Goal: Task Accomplishment & Management: Use online tool/utility

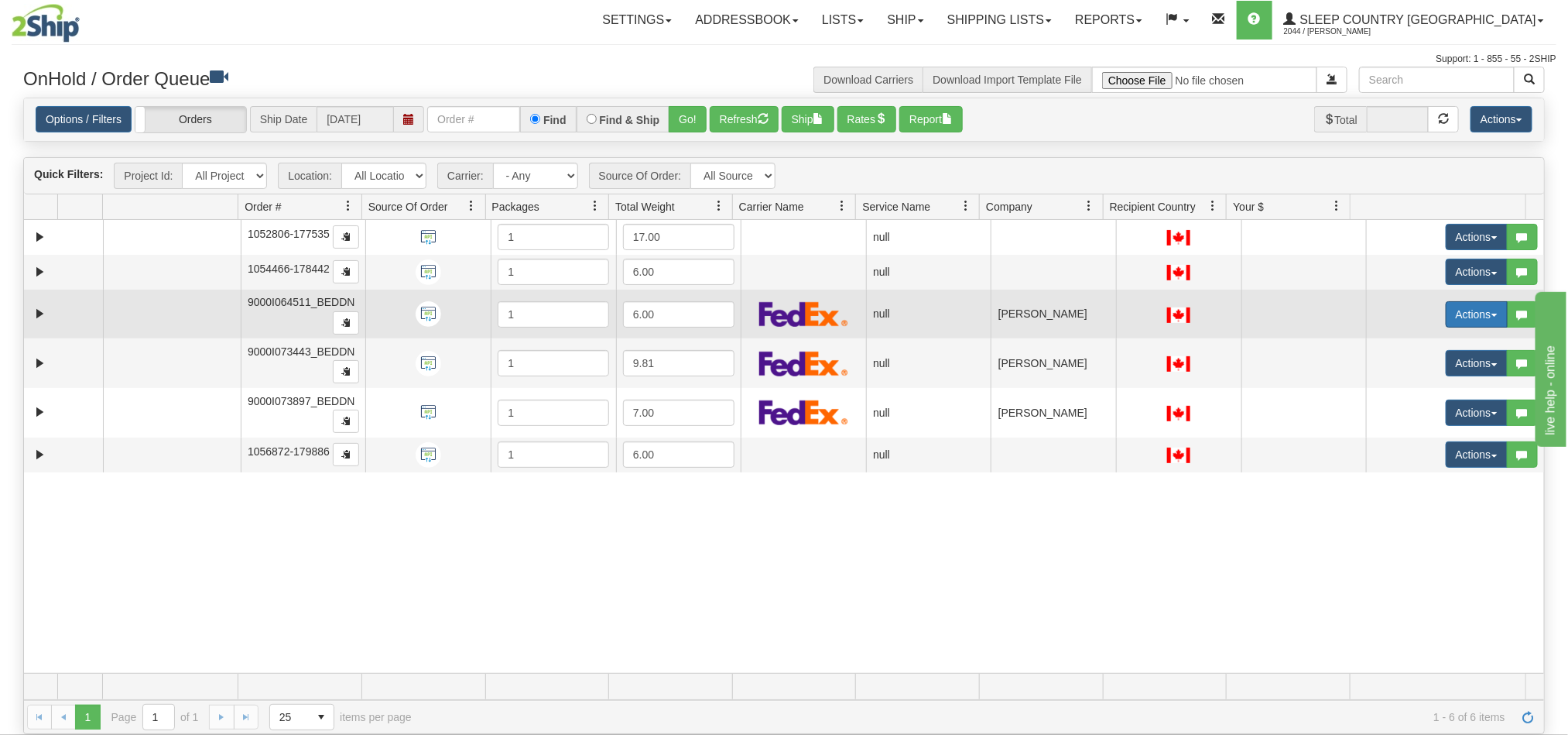
click at [1448, 319] on button "Actions" at bounding box center [1477, 314] width 62 height 27
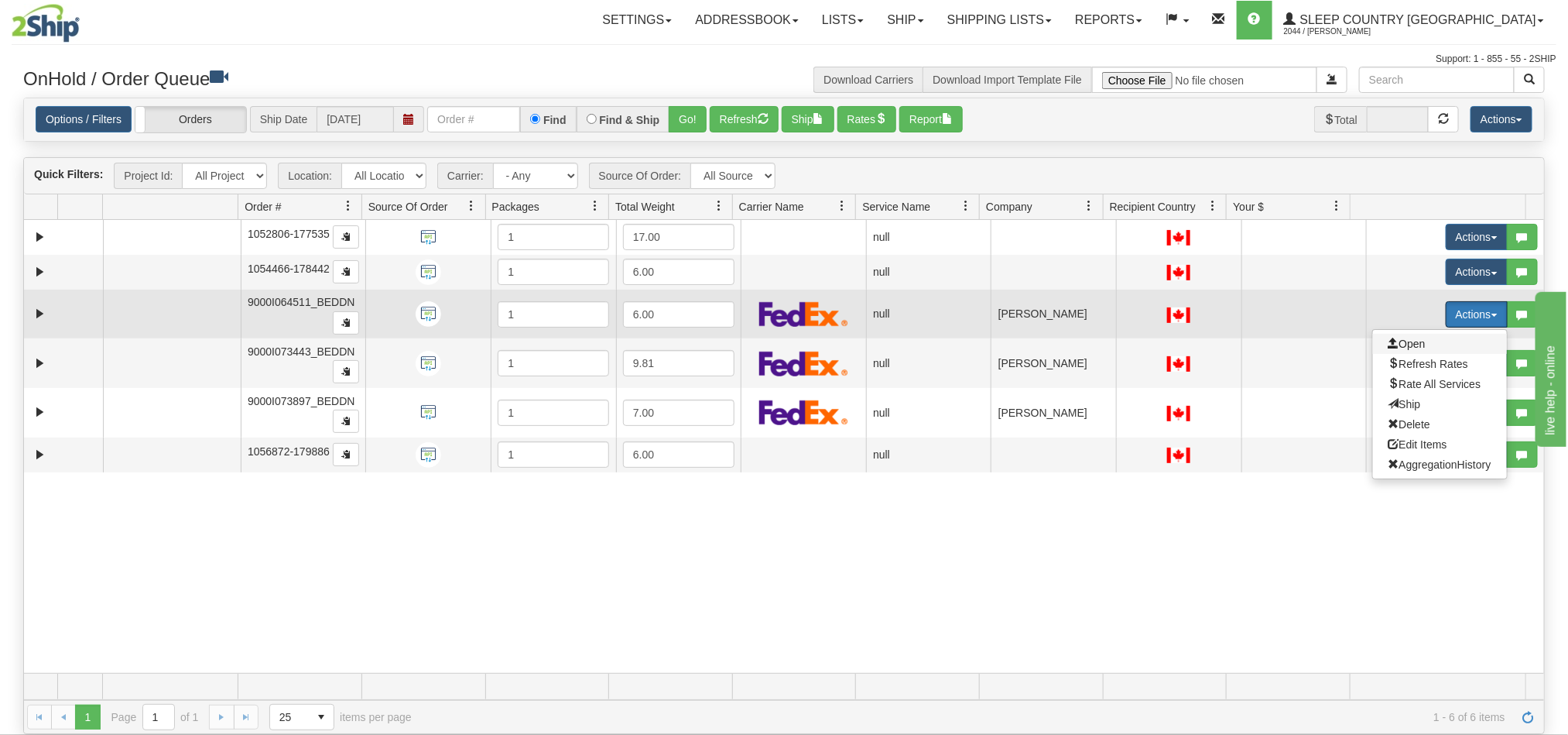
click at [1392, 344] on span "Open" at bounding box center [1407, 343] width 37 height 12
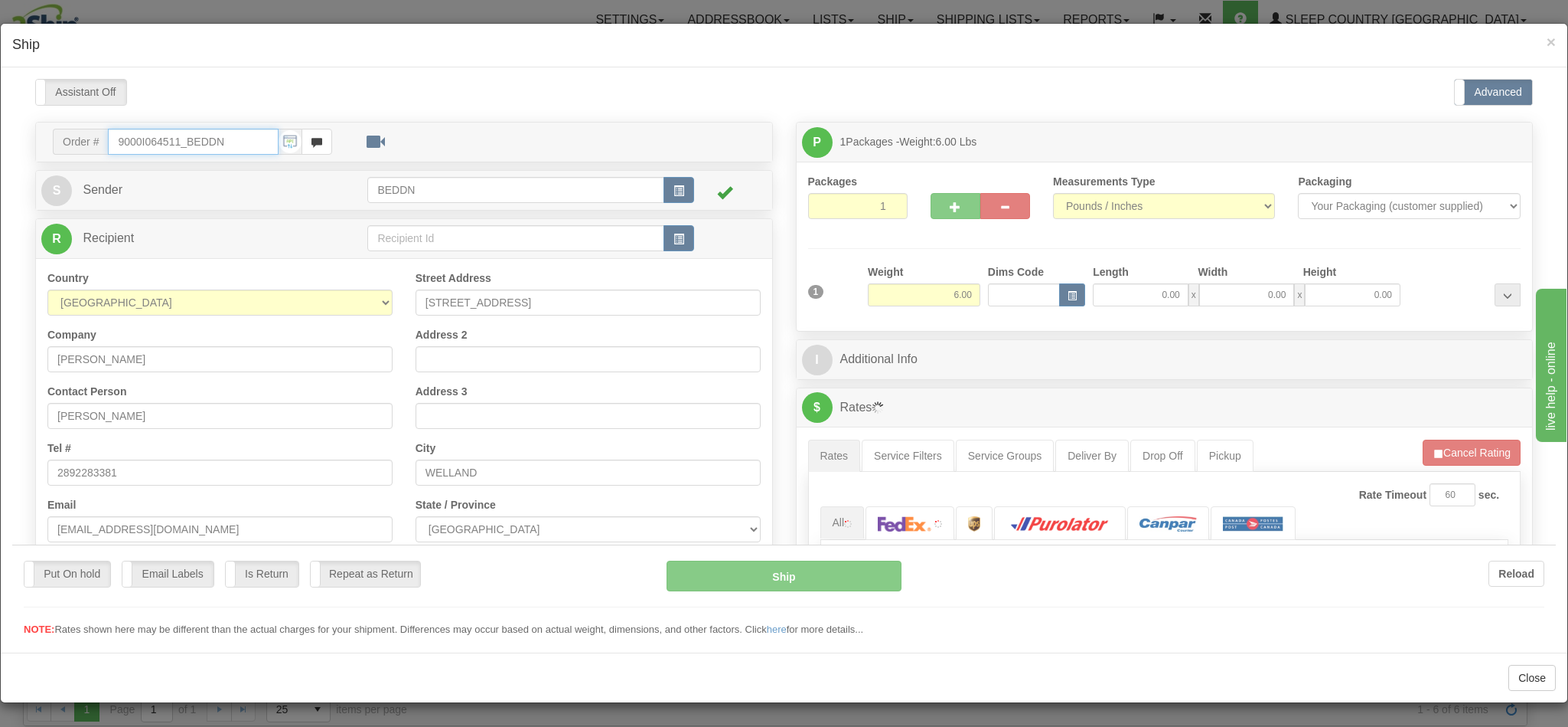
type input "08:35"
type input "16:00"
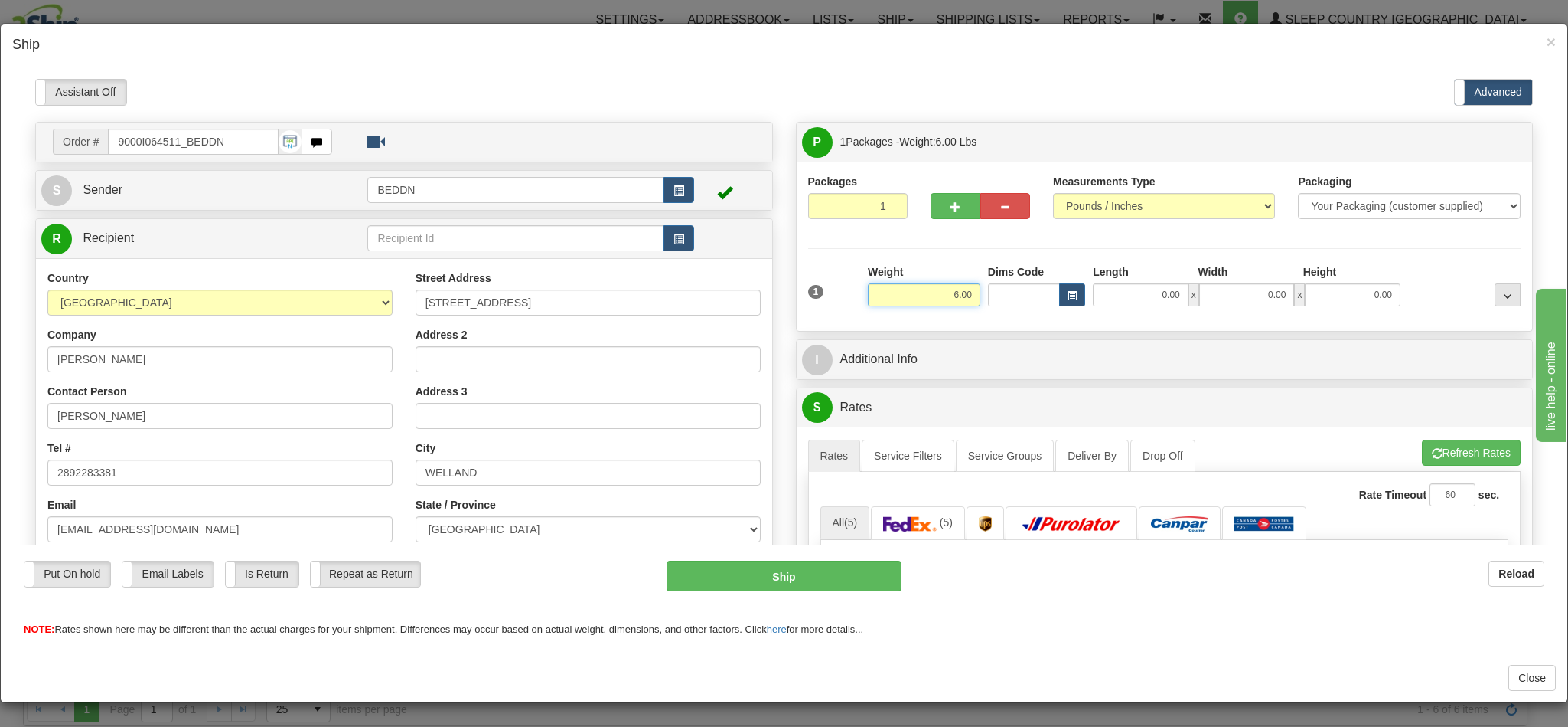
drag, startPoint x: 904, startPoint y: 303, endPoint x: 929, endPoint y: 300, distance: 25.2
click at [917, 302] on input "6.00" at bounding box center [924, 294] width 113 height 23
drag, startPoint x: 929, startPoint y: 300, endPoint x: 1036, endPoint y: 308, distance: 107.3
click at [1036, 308] on div "1 Weight 6.00 Dims Code 0.00" at bounding box center [1165, 291] width 721 height 54
type input "3.00"
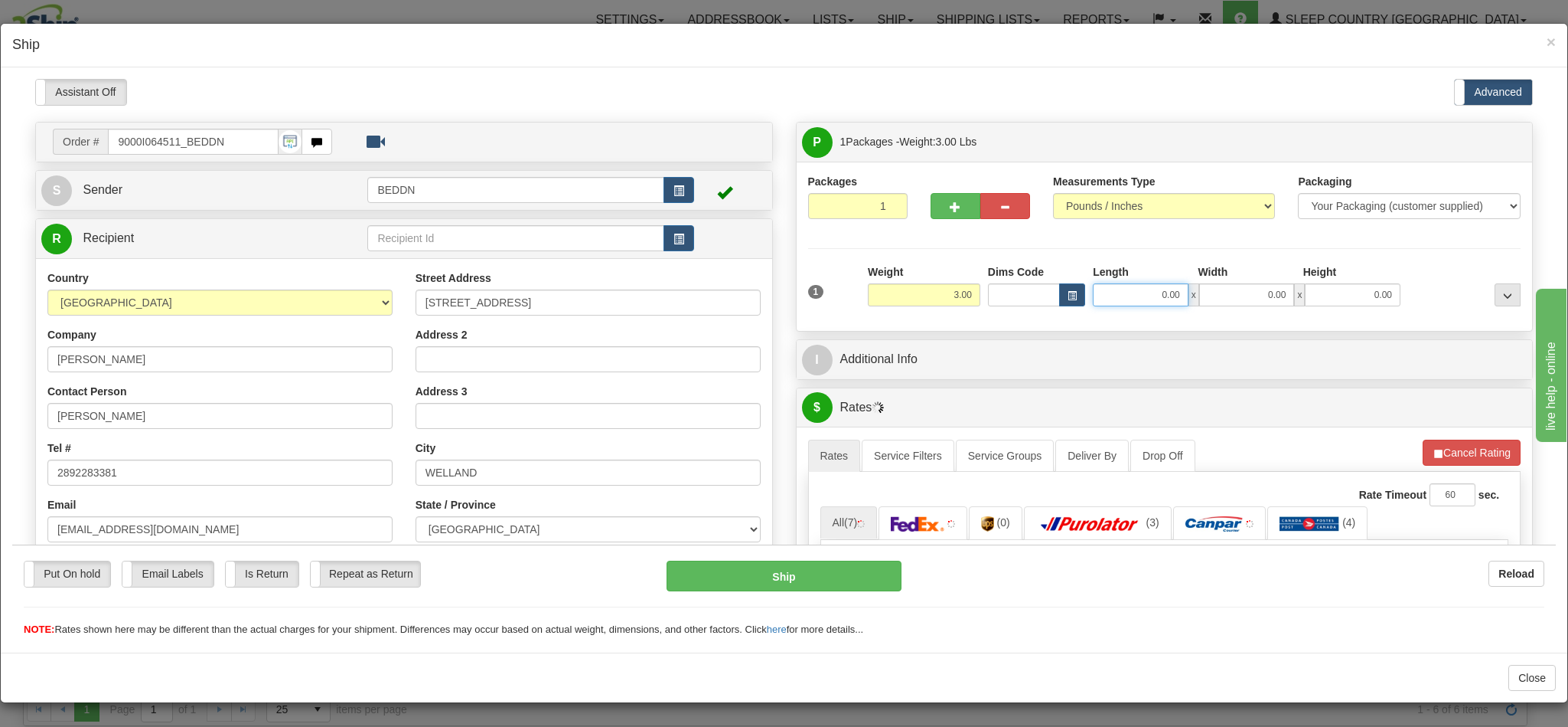
type input "."
type input "10.00"
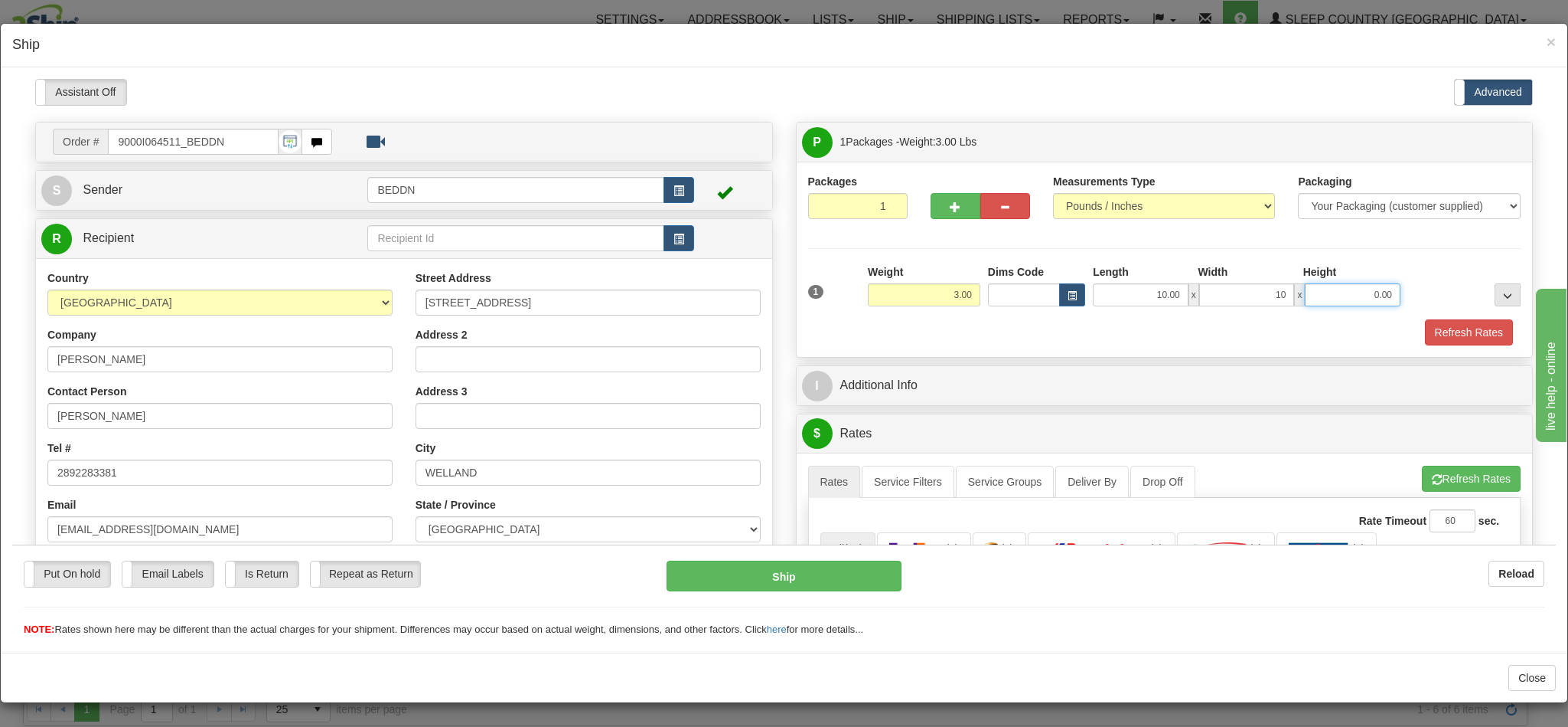
type input "10.00"
type input "20.00"
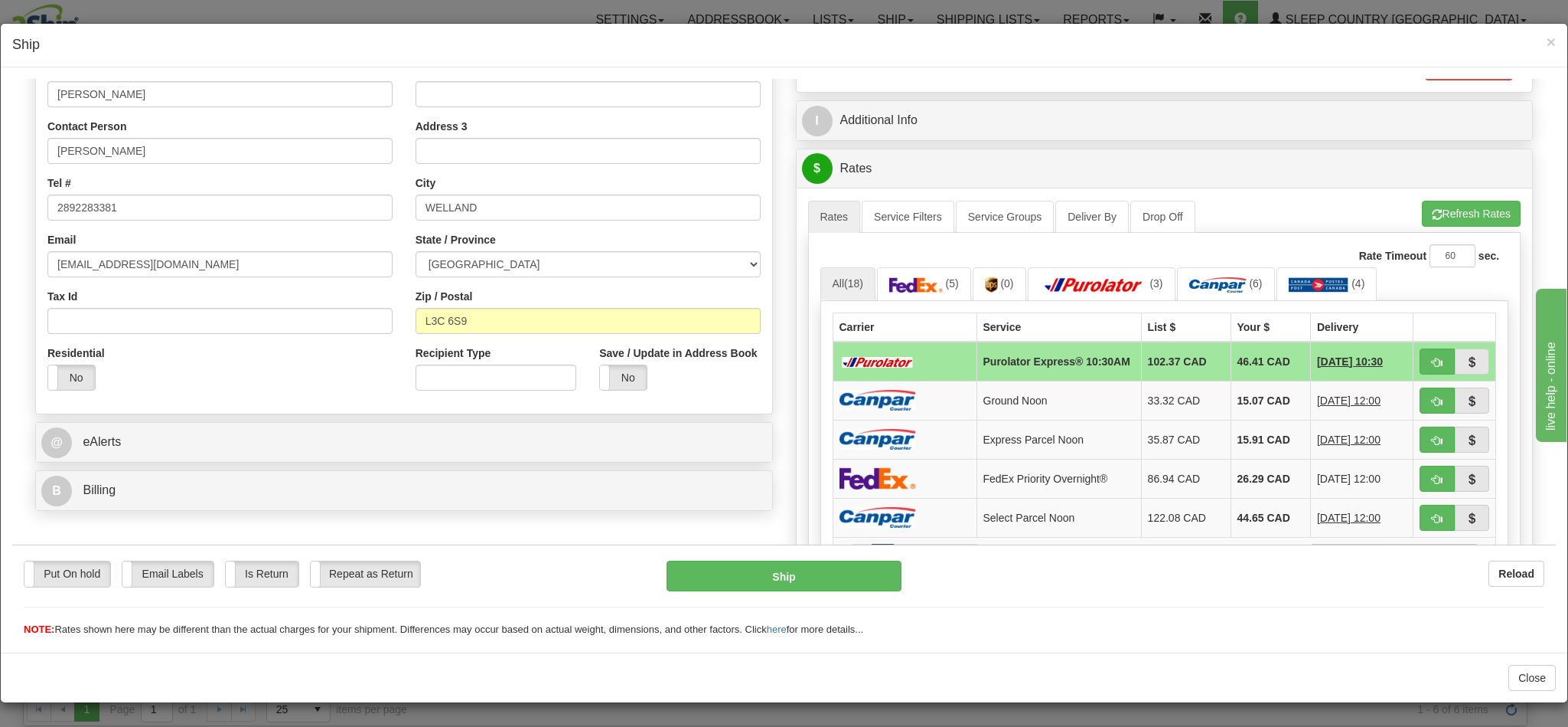
scroll to position [344, 0]
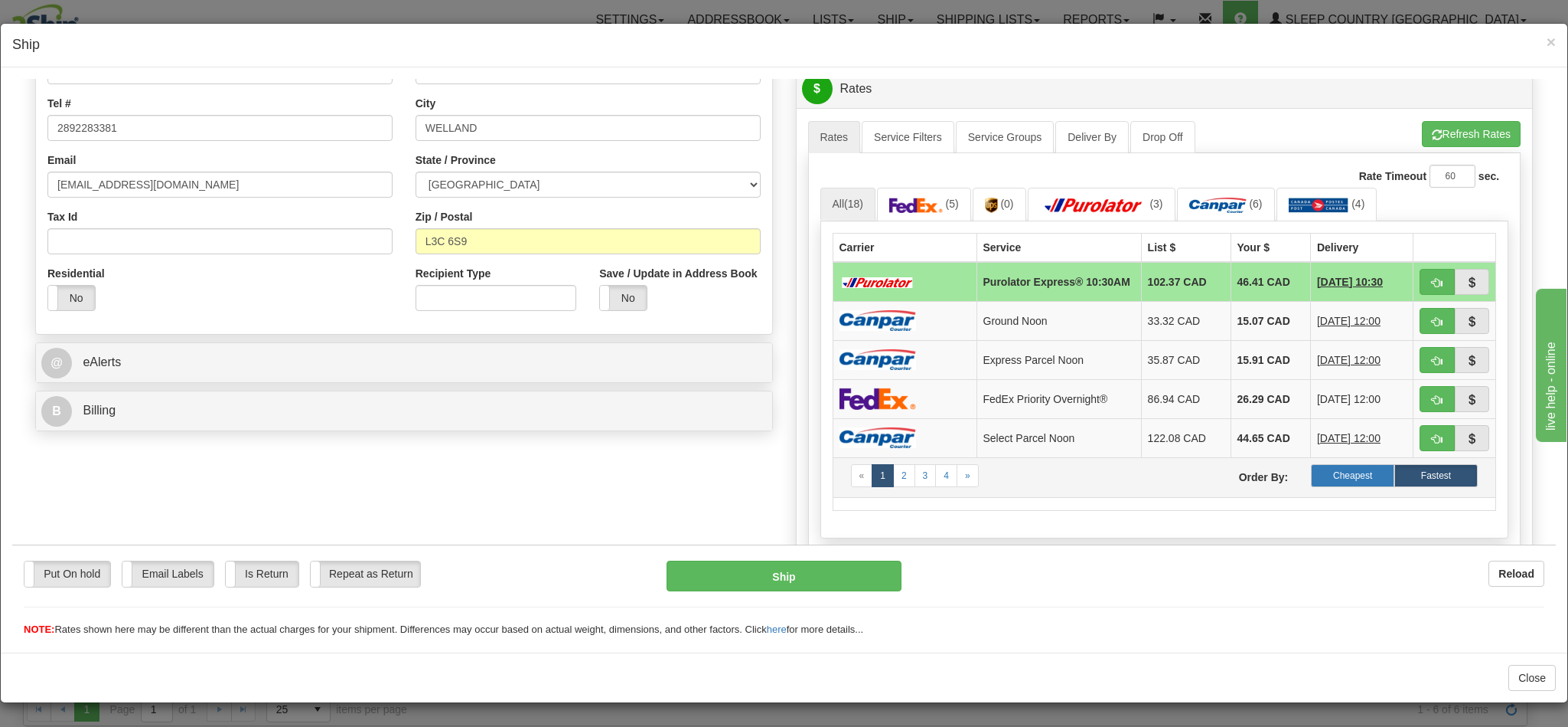
click at [1324, 487] on label "Cheapest" at bounding box center [1352, 475] width 84 height 23
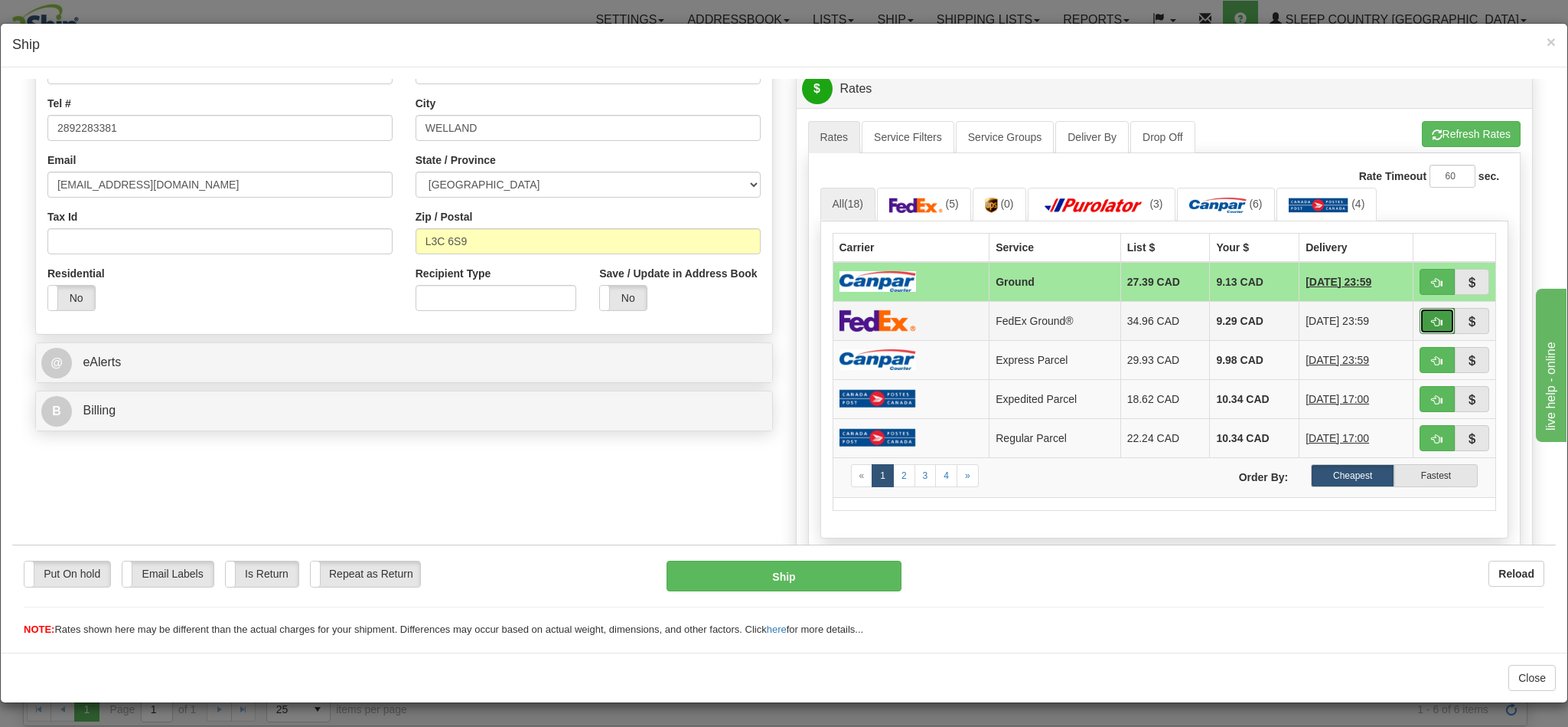
click at [1420, 332] on button "button" at bounding box center [1437, 320] width 35 height 26
type input "92"
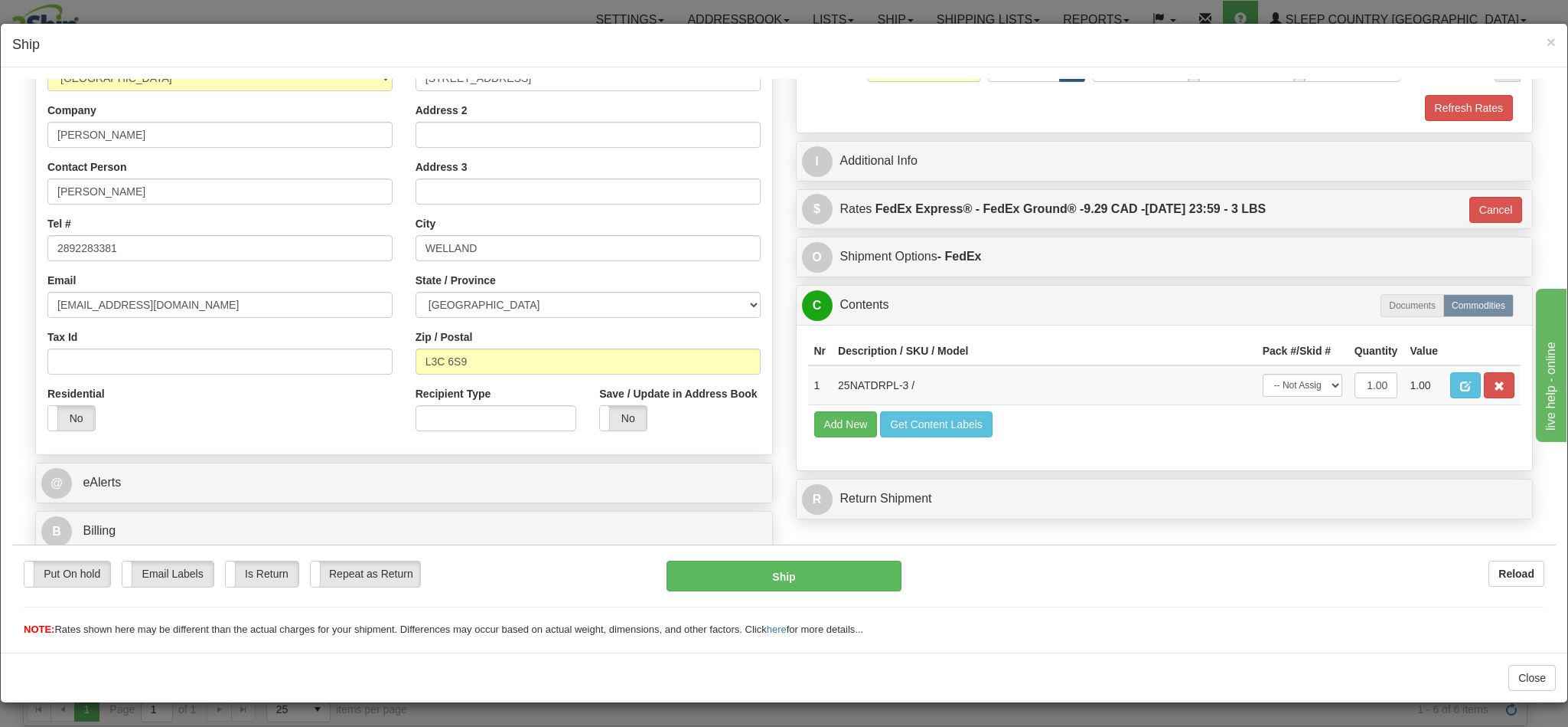
scroll to position [244, 0]
click at [801, 582] on button "Ship" at bounding box center [783, 575] width 234 height 30
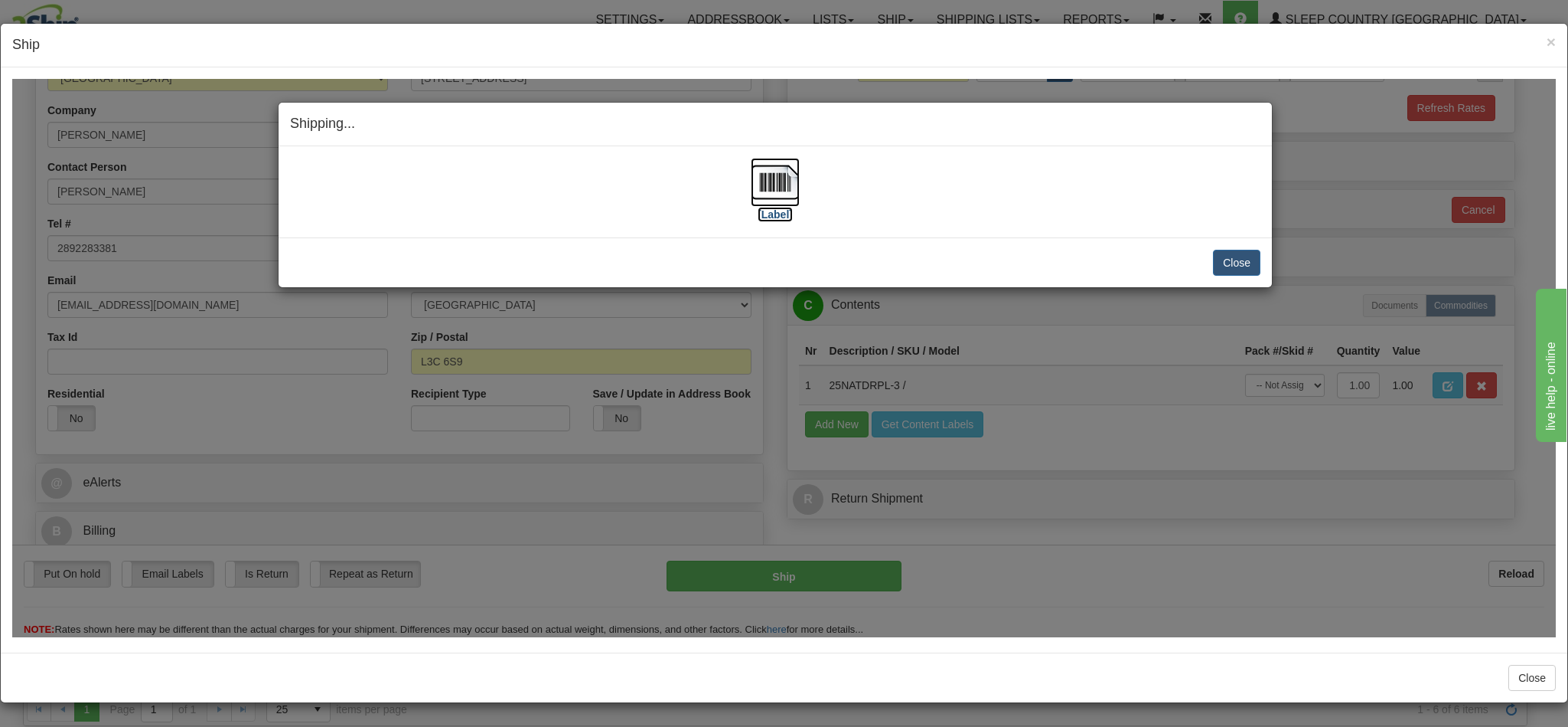
click at [778, 189] on img at bounding box center [775, 181] width 49 height 49
click at [1246, 258] on button "Close" at bounding box center [1237, 262] width 47 height 26
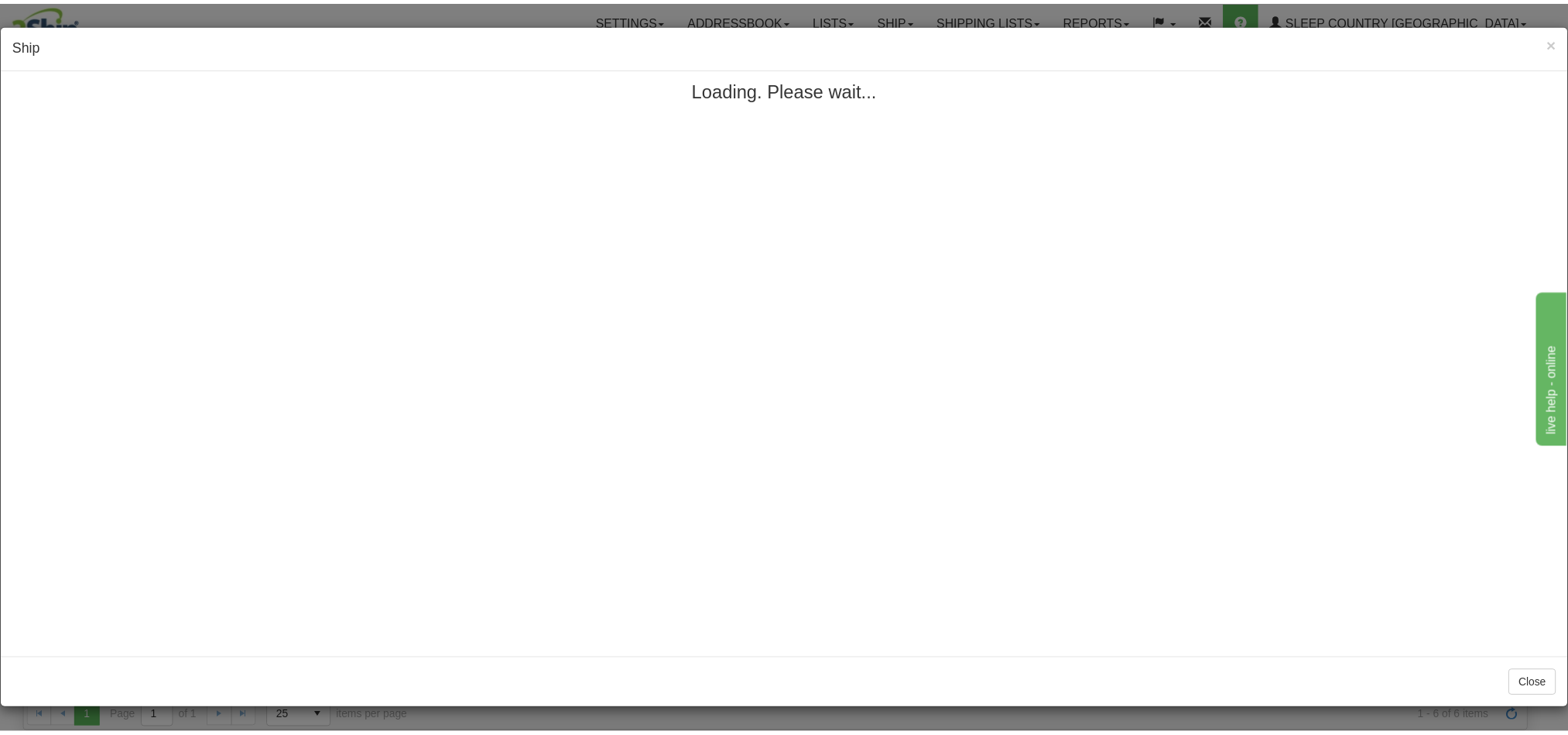
scroll to position [0, 0]
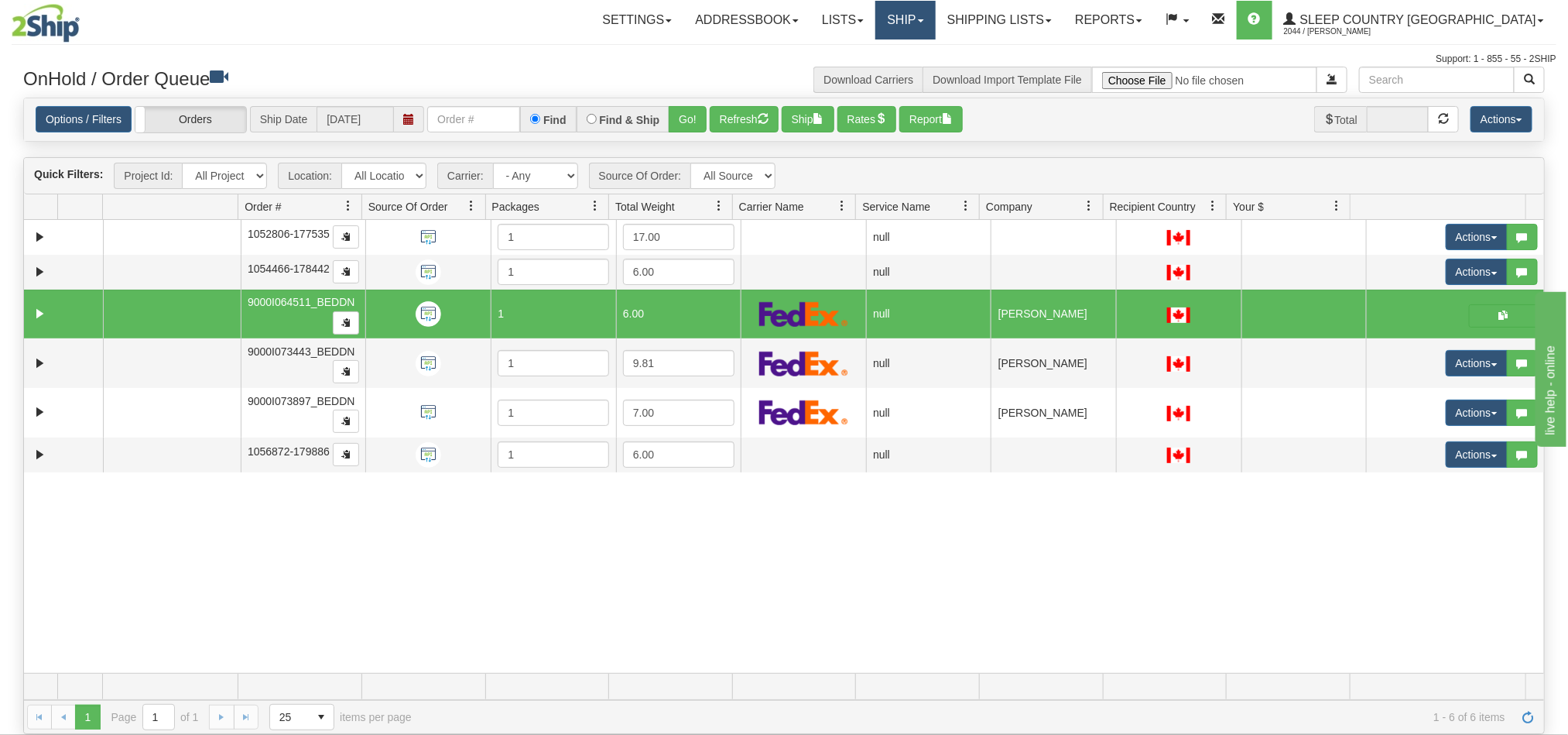
click at [935, 23] on link "Ship" at bounding box center [905, 20] width 60 height 39
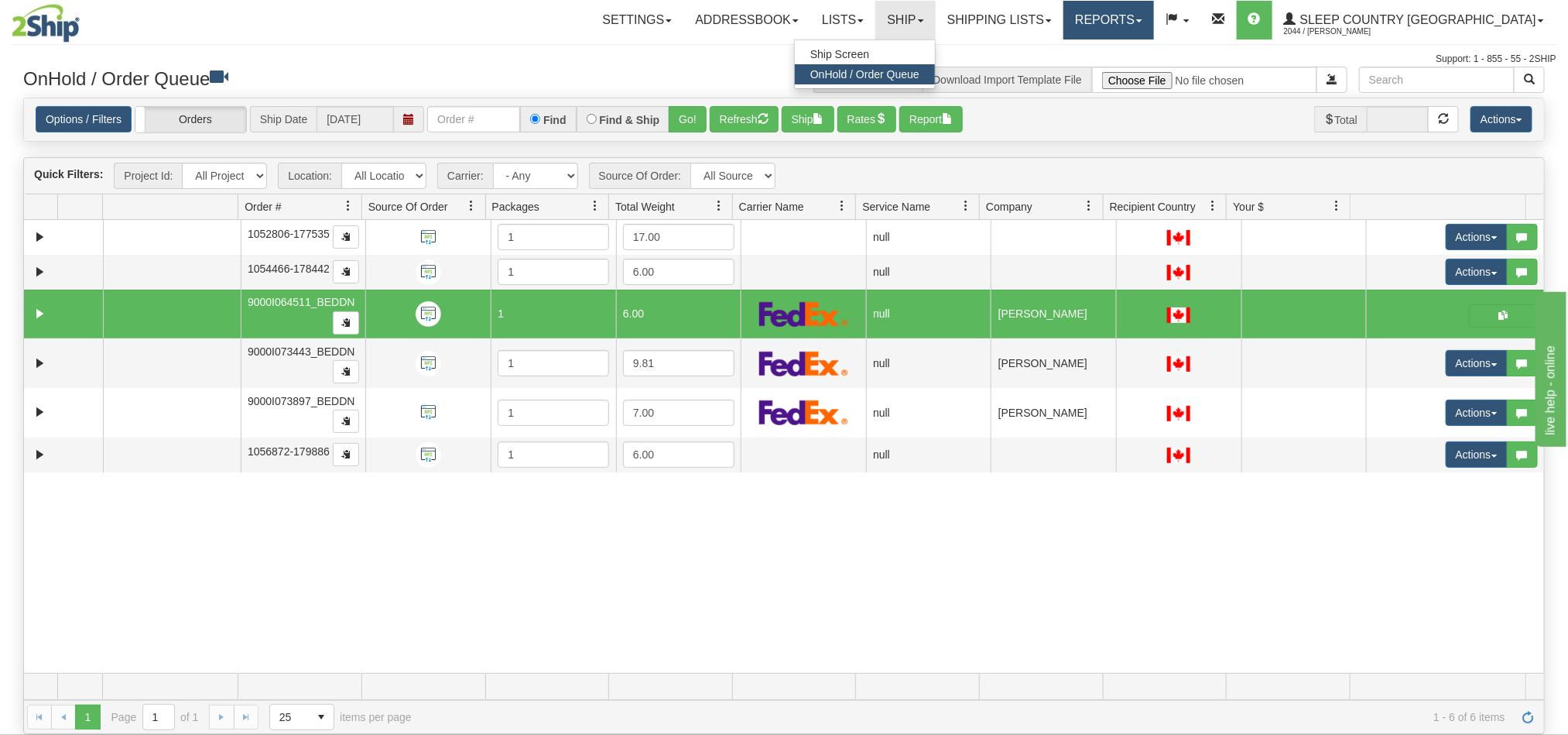
click at [1153, 12] on link "Reports" at bounding box center [1109, 20] width 90 height 39
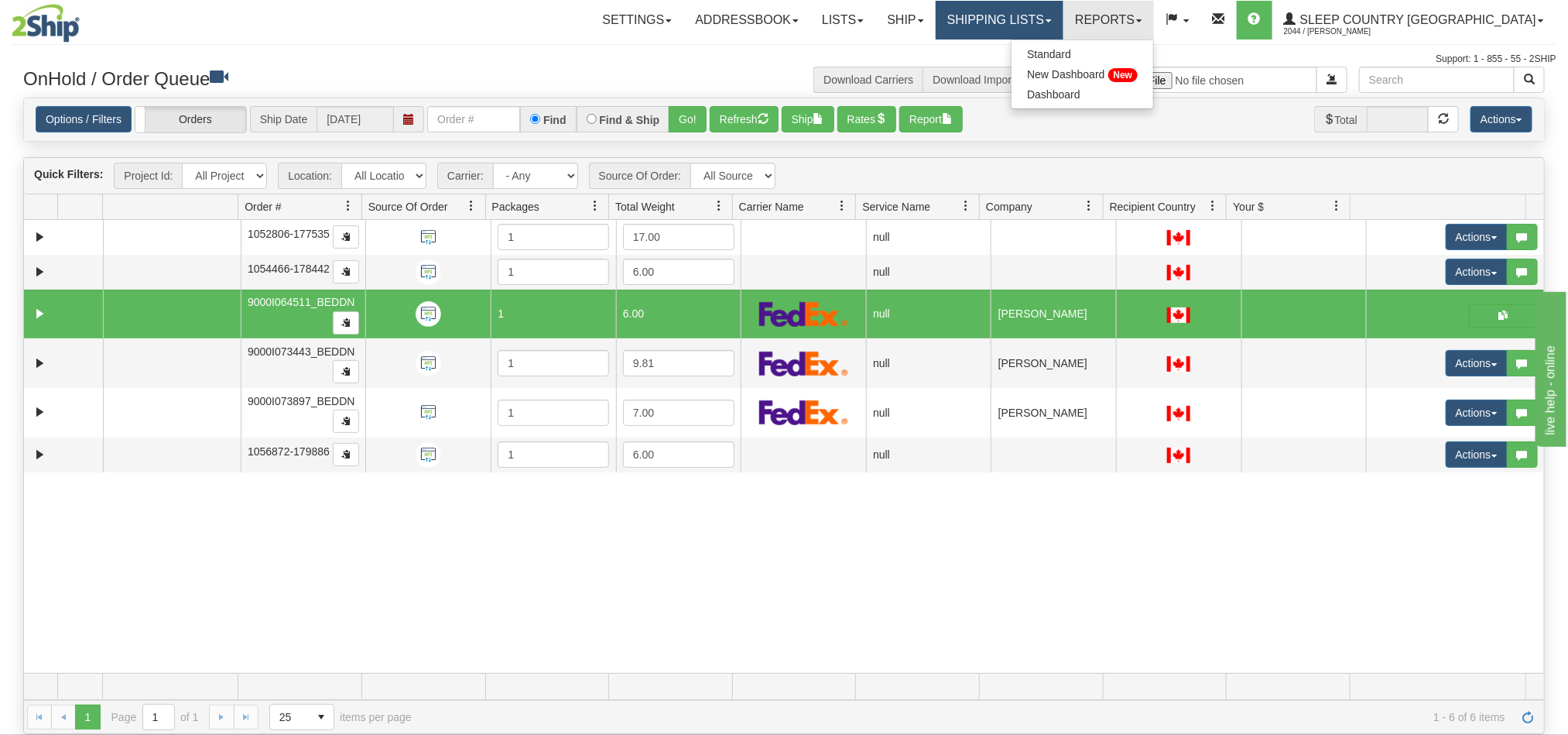
click at [1063, 21] on link "Shipping lists" at bounding box center [1000, 20] width 128 height 39
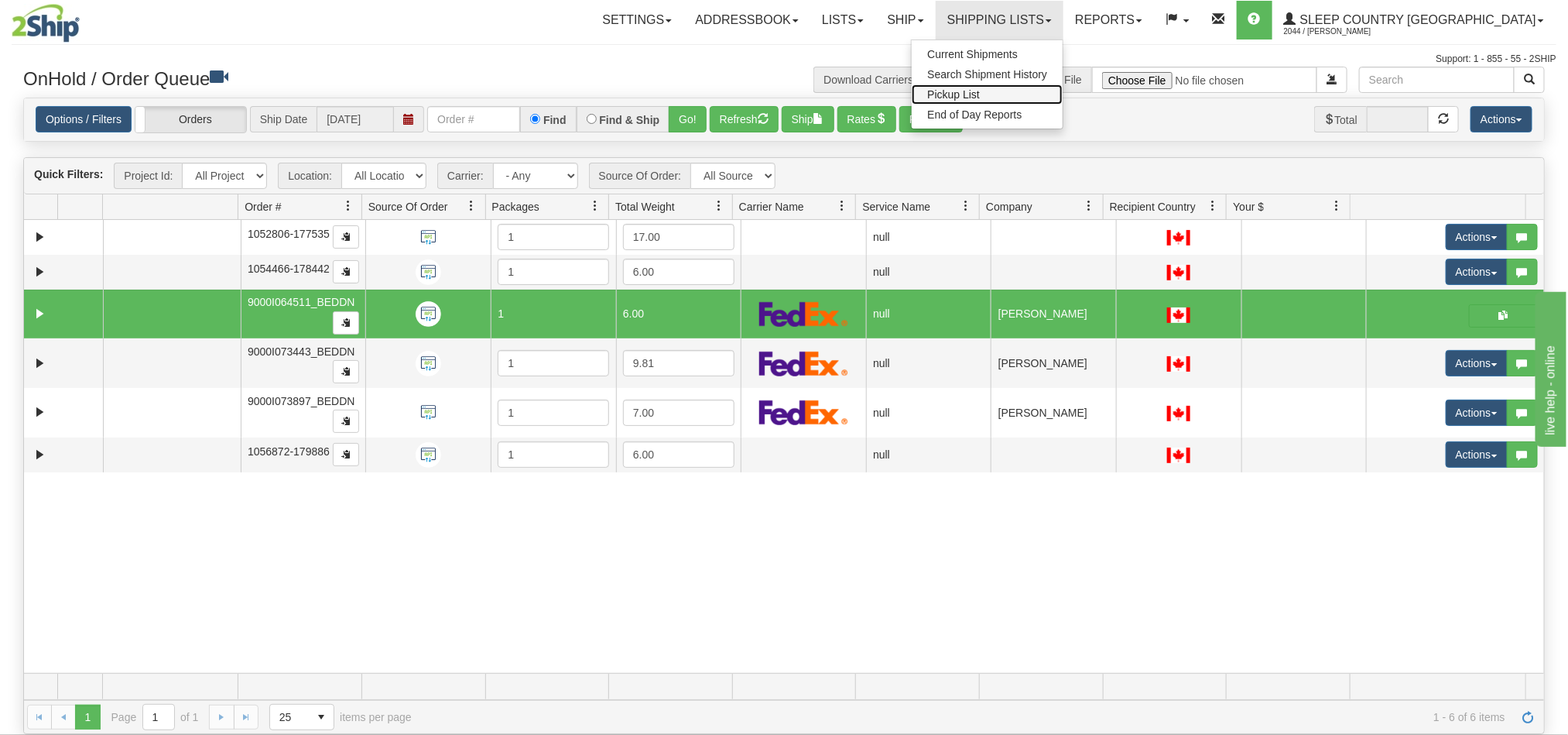
click at [980, 93] on span "Pickup List" at bounding box center [954, 94] width 52 height 12
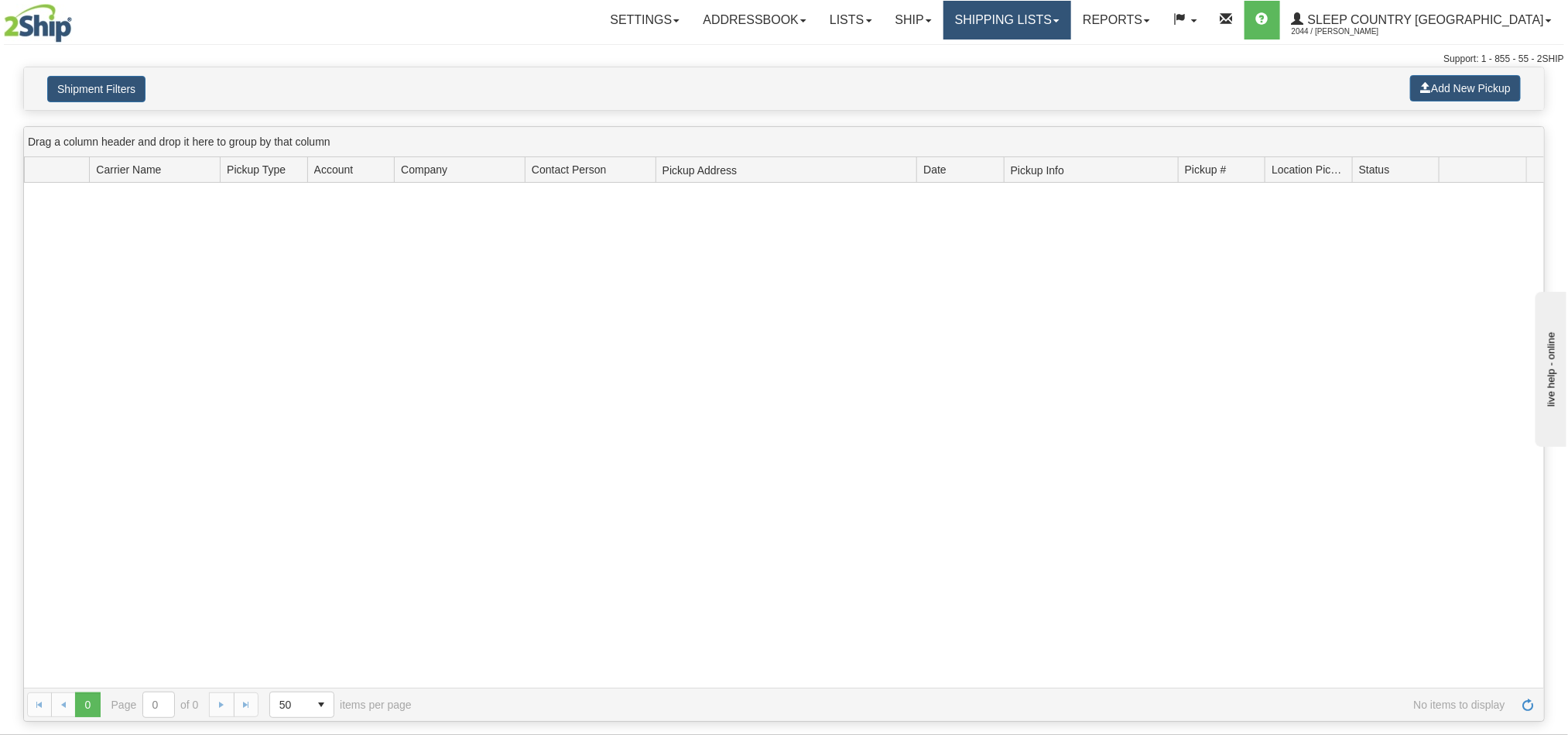
click at [1071, 22] on link "Shipping lists" at bounding box center [1008, 20] width 128 height 39
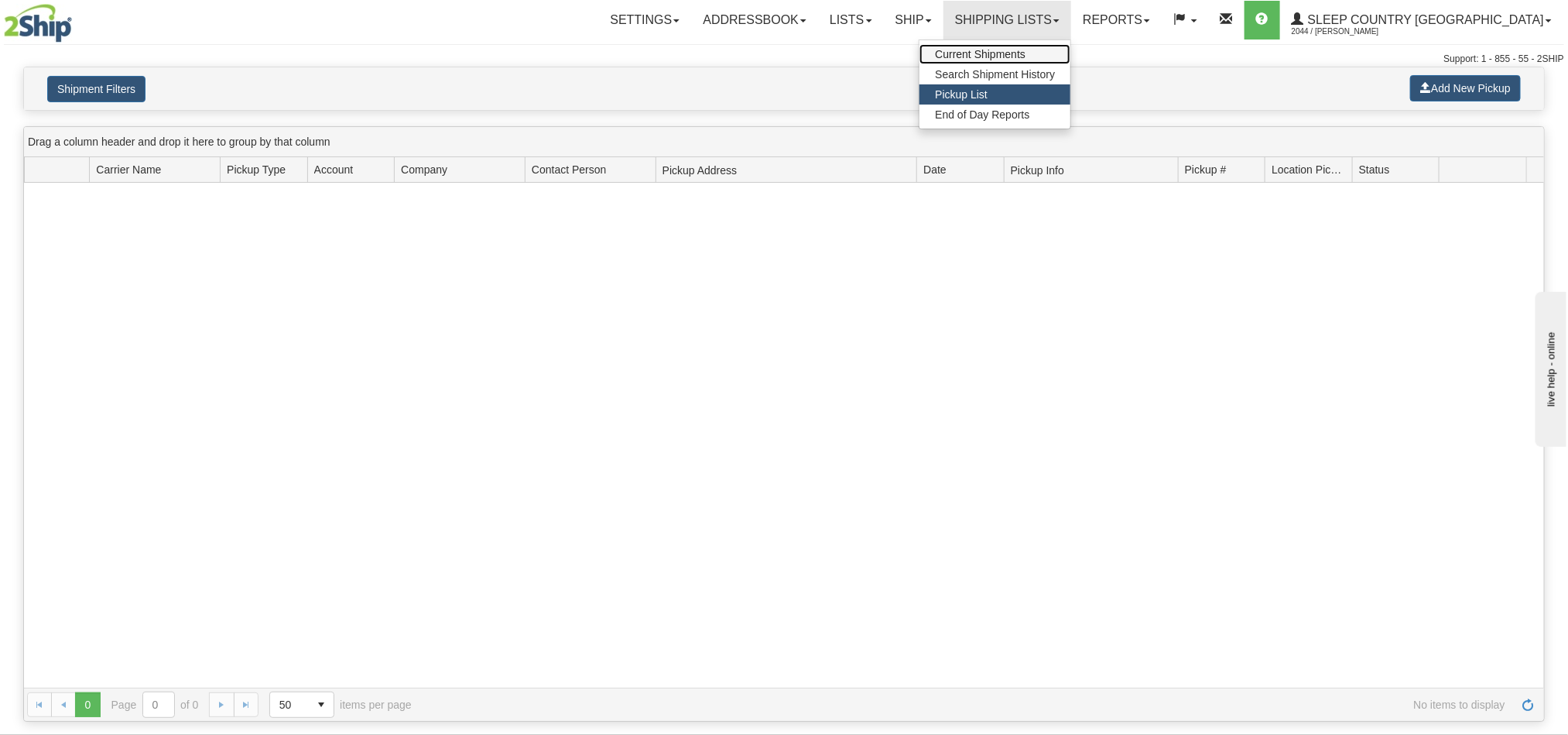
click at [1025, 51] on span "Current Shipments" at bounding box center [980, 53] width 90 height 12
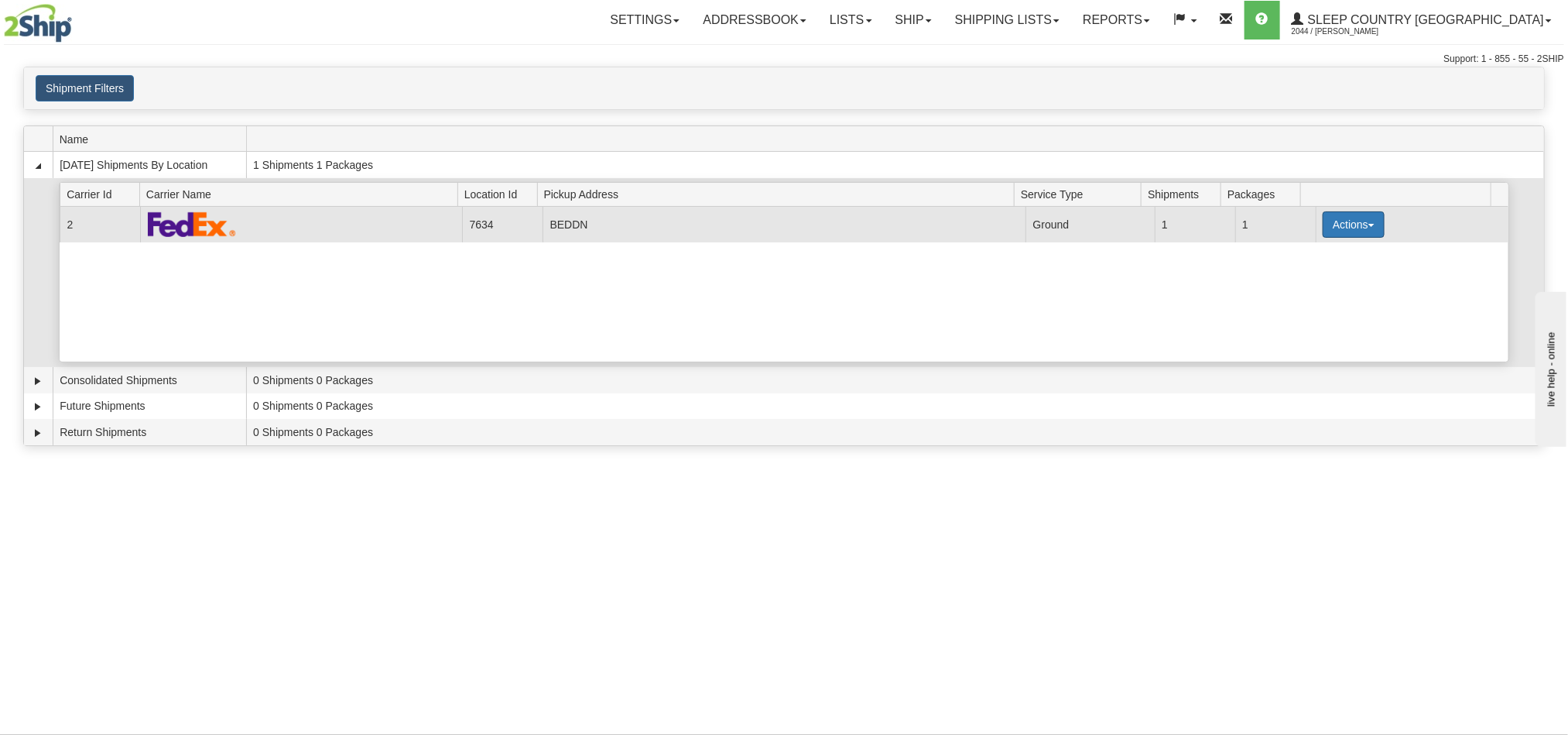
click at [1336, 233] on button "Actions" at bounding box center [1353, 225] width 62 height 27
click at [1310, 258] on span "Details" at bounding box center [1297, 253] width 42 height 10
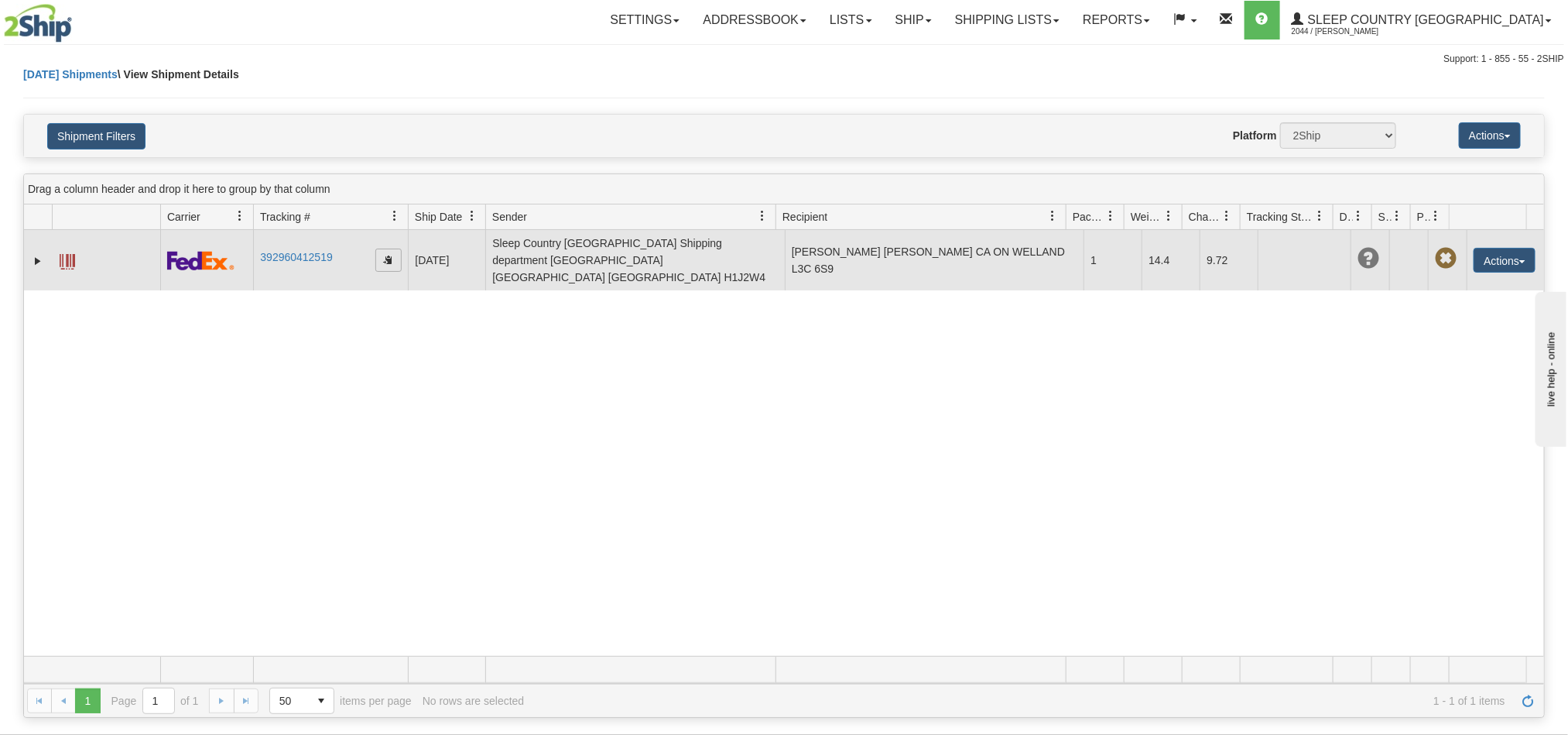
click at [392, 254] on span "button" at bounding box center [389, 259] width 10 height 10
